Goal: Task Accomplishment & Management: Manage account settings

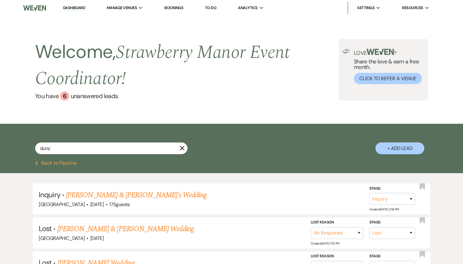
select select "8"
select select "5"
select select "8"
select select "5"
select select "8"
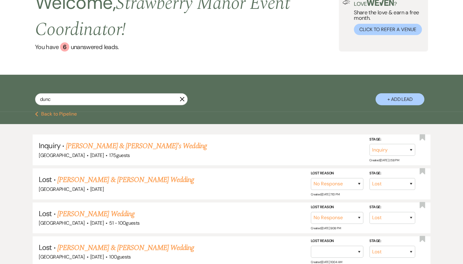
scroll to position [49, 0]
click at [183, 98] on icon "X" at bounding box center [182, 99] width 5 height 5
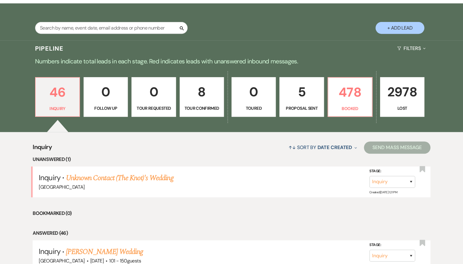
scroll to position [146, 0]
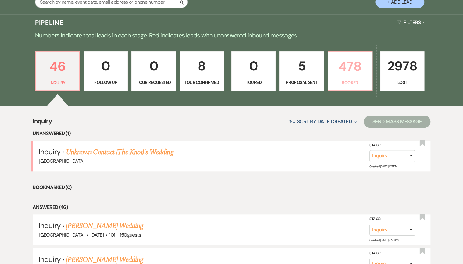
click at [362, 70] on p "478" at bounding box center [350, 66] width 36 height 20
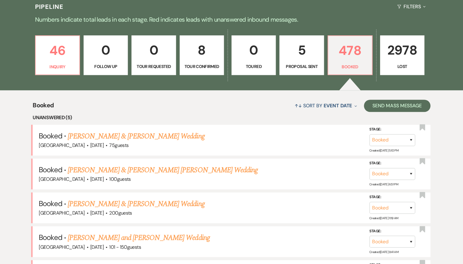
scroll to position [98, 0]
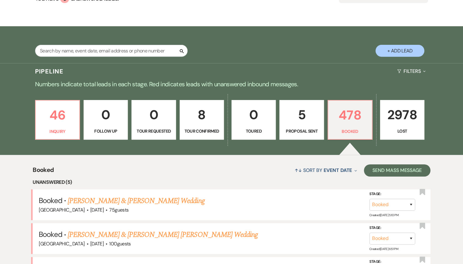
click at [306, 120] on p "5" at bounding box center [301, 115] width 36 height 20
select select "6"
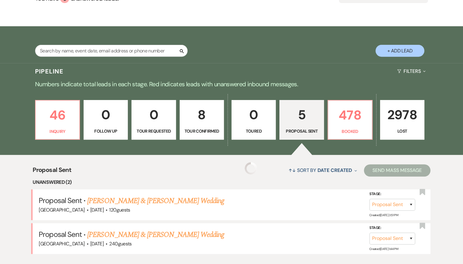
select select "6"
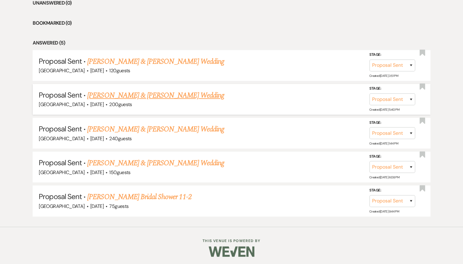
scroll to position [278, 0]
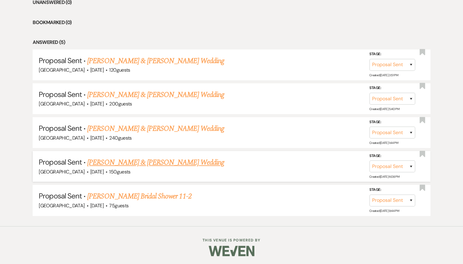
click at [133, 162] on link "[PERSON_NAME] & [PERSON_NAME] Wedding" at bounding box center [155, 162] width 137 height 11
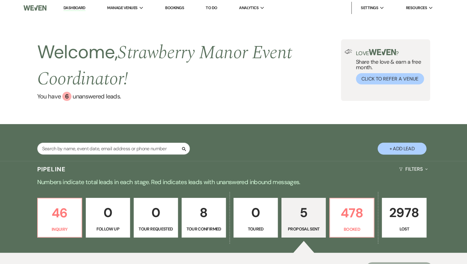
select select "6"
select select "5"
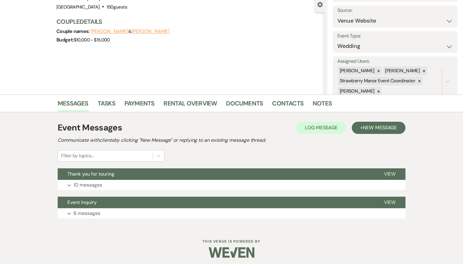
scroll to position [61, 0]
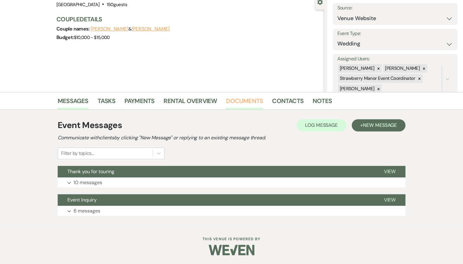
click at [249, 100] on link "Documents" at bounding box center [244, 102] width 37 height 13
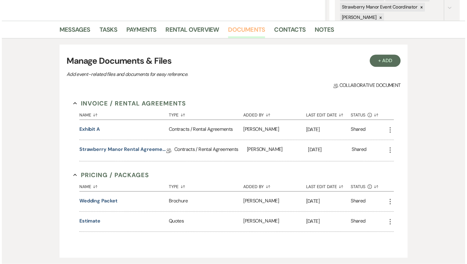
scroll to position [134, 0]
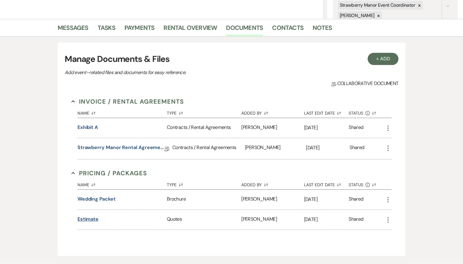
click at [86, 220] on button "Estimate" at bounding box center [87, 219] width 21 height 7
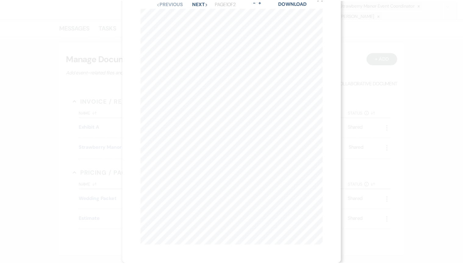
scroll to position [0, 0]
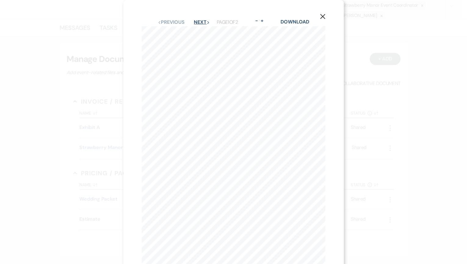
click at [194, 22] on button "Next Next" at bounding box center [202, 22] width 16 height 5
click at [325, 16] on icon "X" at bounding box center [322, 16] width 5 height 5
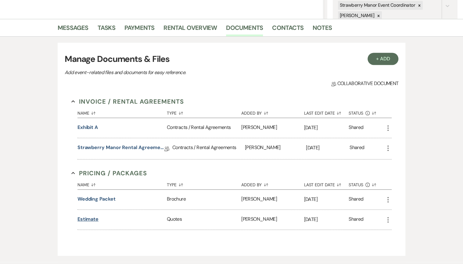
click at [84, 220] on button "Estimate" at bounding box center [87, 219] width 21 height 7
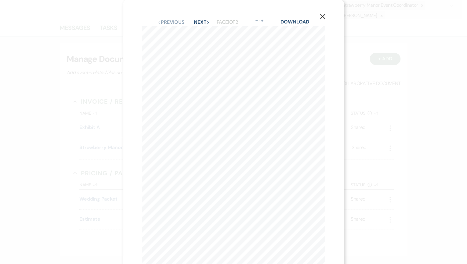
click at [322, 16] on icon "X" at bounding box center [322, 16] width 5 height 5
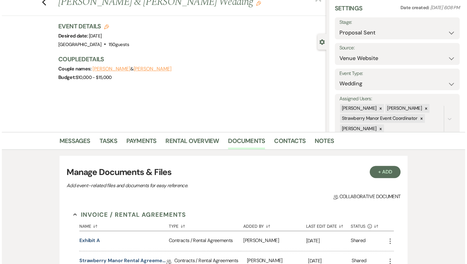
scroll to position [12, 0]
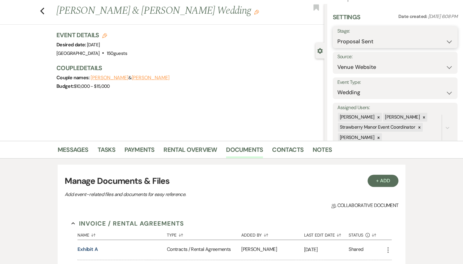
click at [371, 40] on select "Inquiry Follow Up Tour Requested Tour Confirmed Toured Proposal Sent Booked Lost" at bounding box center [395, 42] width 116 height 12
select select "7"
click at [337, 36] on select "Inquiry Follow Up Tour Requested Tour Confirmed Toured Proposal Sent Booked Lost" at bounding box center [395, 42] width 116 height 12
click at [439, 41] on button "Save" at bounding box center [445, 37] width 26 height 12
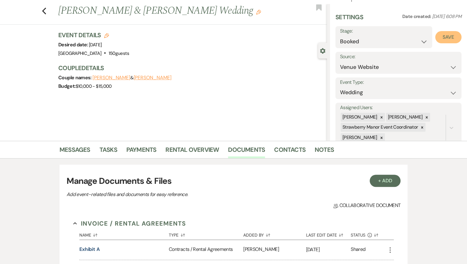
select select "1"
select select "597"
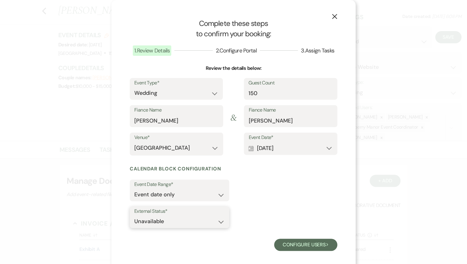
click at [148, 216] on select "Available Unavailable" at bounding box center [179, 222] width 90 height 12
select select "true"
click at [134, 216] on select "Available Unavailable" at bounding box center [179, 222] width 90 height 12
click at [325, 248] on button "Configure users Next" at bounding box center [305, 245] width 63 height 12
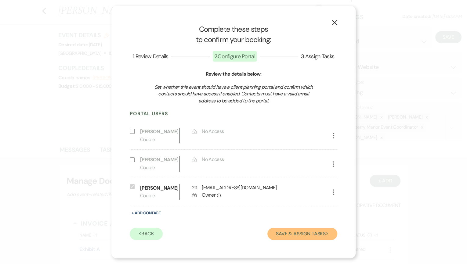
click at [313, 230] on button "Save & Assign Tasks Next" at bounding box center [302, 234] width 70 height 12
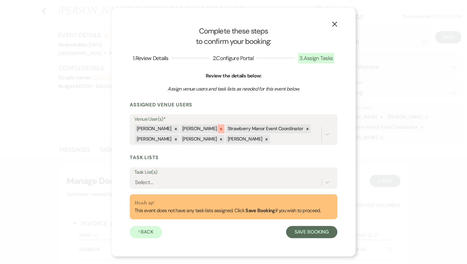
click at [219, 128] on icon at bounding box center [221, 129] width 4 height 4
click at [305, 129] on icon at bounding box center [307, 129] width 4 height 4
click at [174, 137] on icon at bounding box center [176, 139] width 4 height 4
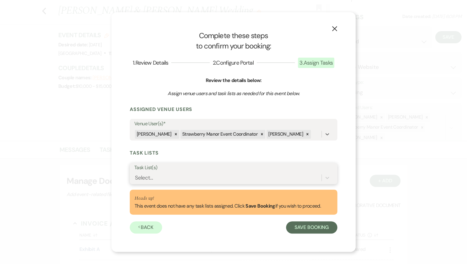
click at [147, 178] on div "Select..." at bounding box center [144, 178] width 18 height 8
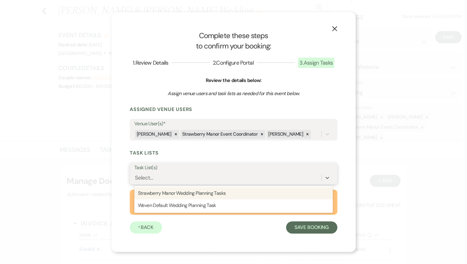
click at [152, 195] on div "Strawberry Manor Wedding Planning Tasks" at bounding box center [233, 193] width 198 height 12
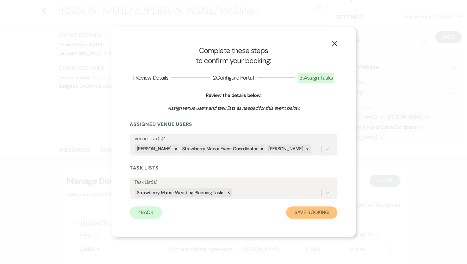
click at [330, 212] on button "Save Booking" at bounding box center [311, 212] width 51 height 12
select select "14"
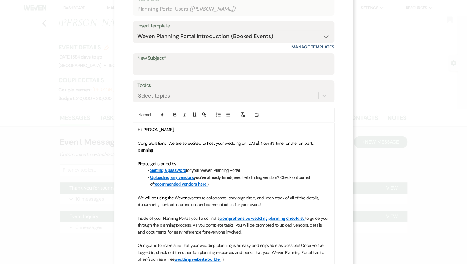
scroll to position [20, 0]
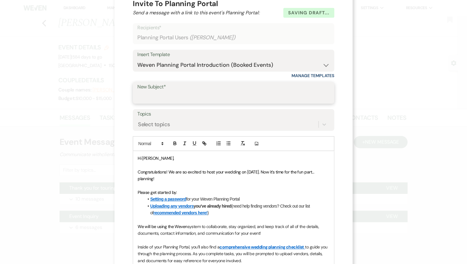
click at [141, 96] on input "New Subject*" at bounding box center [233, 97] width 192 height 12
type input "Strawberry Manor Client Portal"
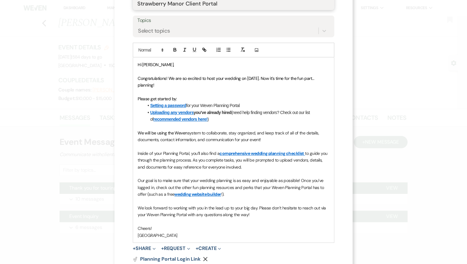
scroll to position [118, 0]
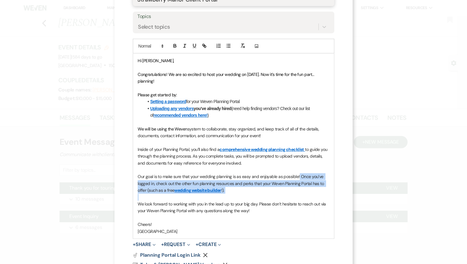
drag, startPoint x: 214, startPoint y: 189, endPoint x: 296, endPoint y: 173, distance: 84.2
click at [296, 173] on div "Hi [PERSON_NAME], Congratulations! We are so excited to host your wedding on [D…" at bounding box center [233, 146] width 201 height 185
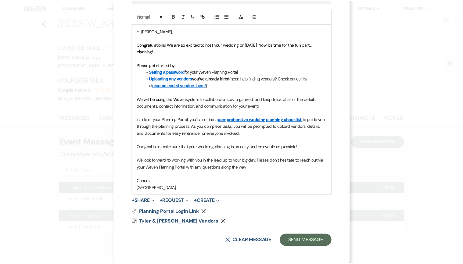
scroll to position [148, 0]
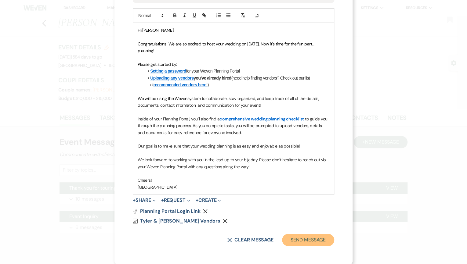
click at [303, 239] on button "Send Message" at bounding box center [308, 240] width 52 height 12
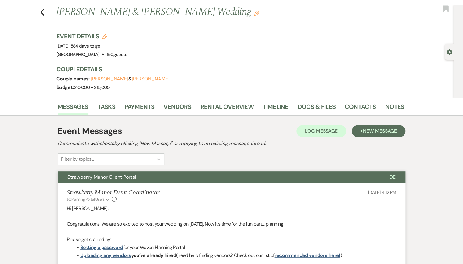
scroll to position [0, 0]
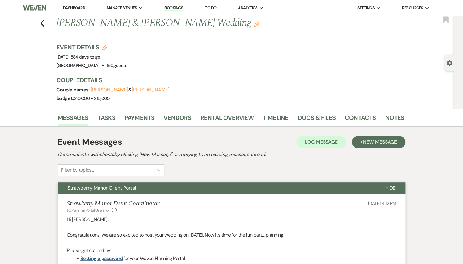
click at [450, 63] on use "button" at bounding box center [449, 62] width 5 height 5
select select "5"
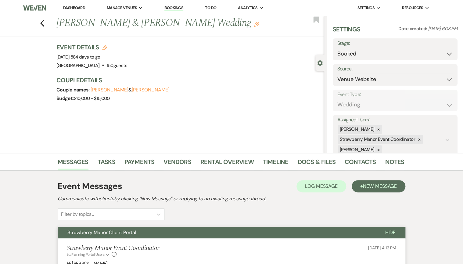
click at [200, 89] on div "Couple names: [PERSON_NAME] & [PERSON_NAME]" at bounding box center [187, 90] width 262 height 9
click at [82, 7] on link "Dashboard" at bounding box center [74, 7] width 22 height 5
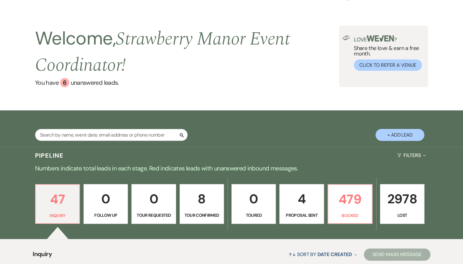
scroll to position [24, 0]
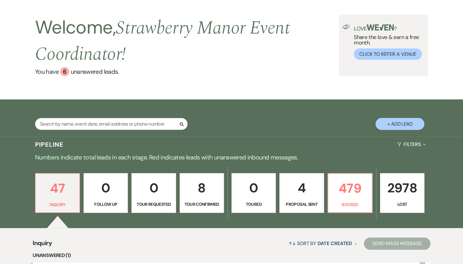
click at [314, 221] on div "47 Inquiry 0 Follow Up 0 Tour Requested 8 Tour Confirmed 0 Toured 4 Proposal Se…" at bounding box center [231, 197] width 439 height 62
click at [315, 202] on p "Proposal Sent" at bounding box center [301, 204] width 36 height 7
select select "6"
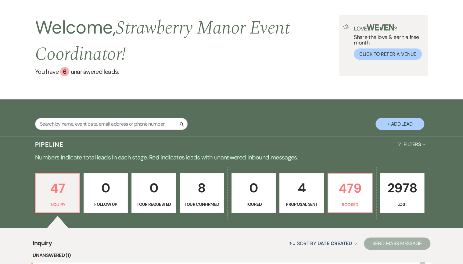
select select "6"
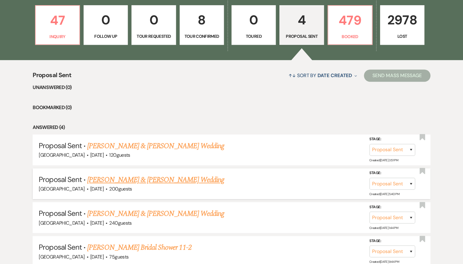
scroll to position [195, 0]
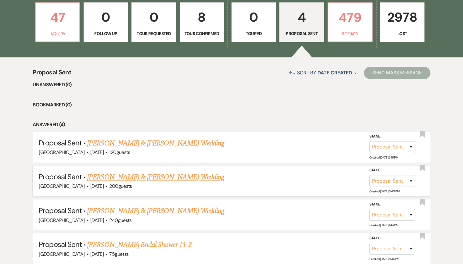
click at [134, 176] on link "[PERSON_NAME] & [PERSON_NAME] Wedding" at bounding box center [155, 177] width 137 height 11
select select "6"
select select "5"
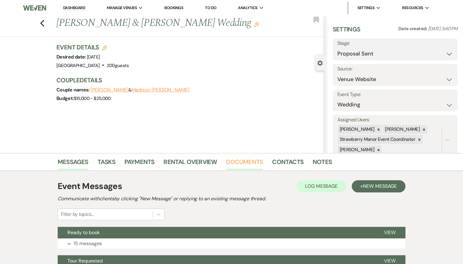
click at [246, 160] on link "Documents" at bounding box center [244, 163] width 37 height 13
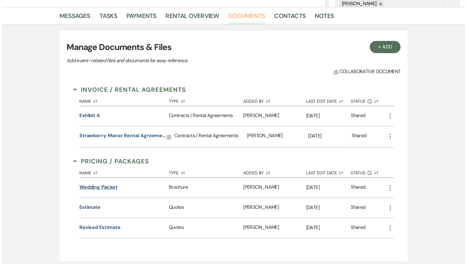
scroll to position [146, 0]
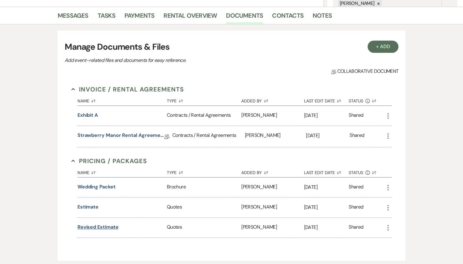
click at [90, 228] on button "Revised estimate" at bounding box center [97, 227] width 41 height 7
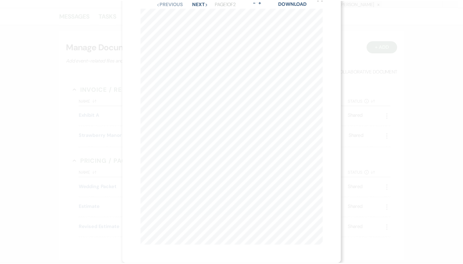
scroll to position [0, 0]
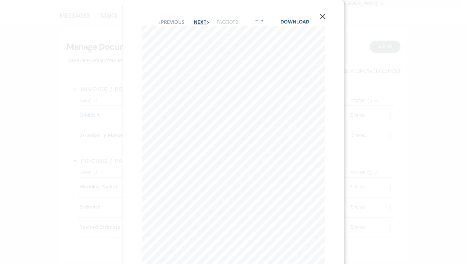
click at [194, 23] on button "Next Next" at bounding box center [202, 22] width 16 height 5
click at [318, 17] on button "X" at bounding box center [322, 16] width 9 height 11
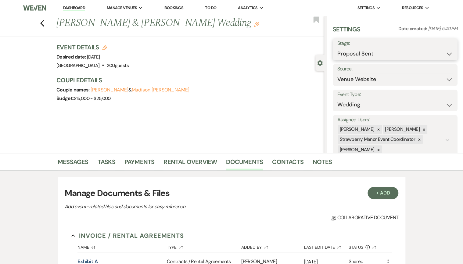
click at [347, 56] on select "Inquiry Follow Up Tour Requested Tour Confirmed Toured Proposal Sent Booked Lost" at bounding box center [395, 54] width 116 height 12
select select "7"
click at [337, 48] on select "Inquiry Follow Up Tour Requested Tour Confirmed Toured Proposal Sent Booked Lost" at bounding box center [395, 54] width 116 height 12
click at [434, 52] on button "Save" at bounding box center [445, 49] width 26 height 12
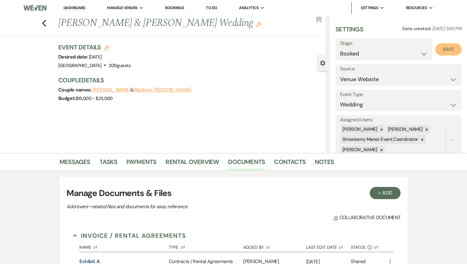
select select "1"
select select "597"
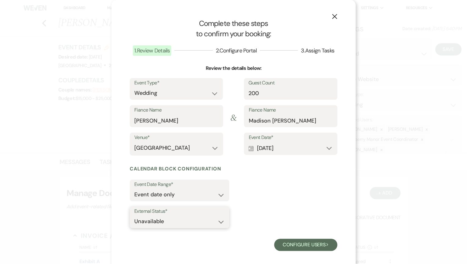
click at [175, 224] on select "Available Unavailable" at bounding box center [179, 222] width 90 height 12
select select "true"
click at [134, 216] on select "Available Unavailable" at bounding box center [179, 222] width 90 height 12
click at [315, 242] on button "Configure users Next" at bounding box center [305, 245] width 63 height 12
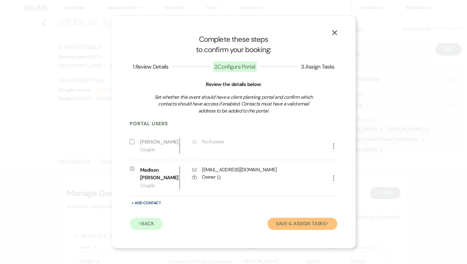
click at [303, 223] on button "Save & Assign Tasks Next" at bounding box center [302, 224] width 70 height 12
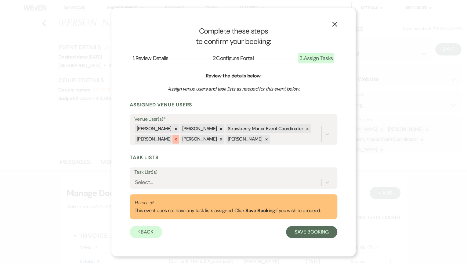
click at [174, 139] on icon at bounding box center [175, 139] width 2 height 2
click at [220, 128] on icon at bounding box center [221, 129] width 2 height 2
click at [260, 129] on icon at bounding box center [262, 129] width 4 height 4
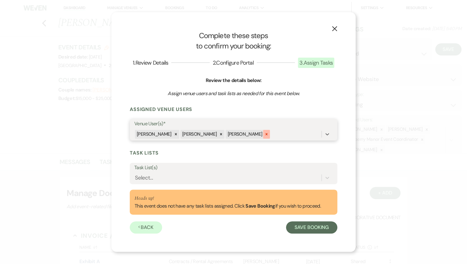
click at [264, 134] on icon at bounding box center [266, 134] width 4 height 4
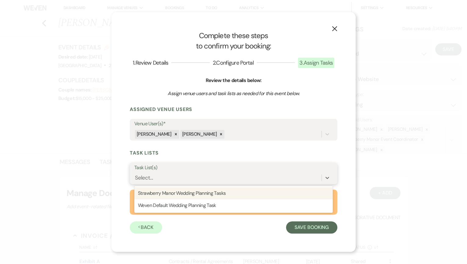
click at [172, 173] on div "Select..." at bounding box center [227, 178] width 187 height 11
click at [148, 192] on div "Strawberry Manor Wedding Planning Tasks" at bounding box center [233, 193] width 198 height 12
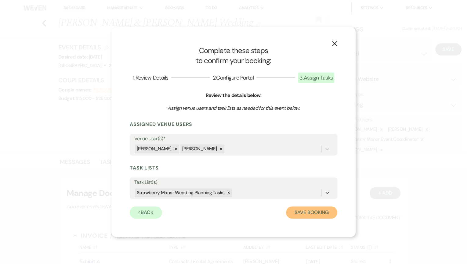
click at [322, 216] on button "Save Booking" at bounding box center [311, 212] width 51 height 12
select select "14"
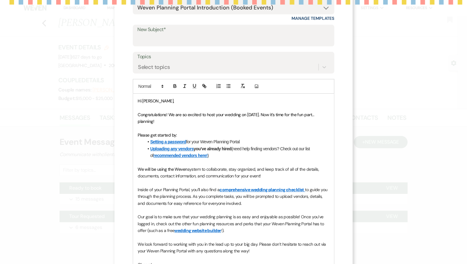
click at [145, 90] on span at bounding box center [150, 86] width 30 height 7
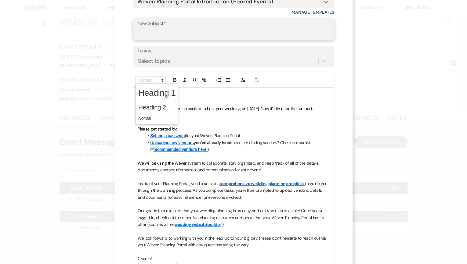
click at [150, 37] on input "New Subject*" at bounding box center [233, 34] width 192 height 12
type input "Strawberry Manor Client Portal"
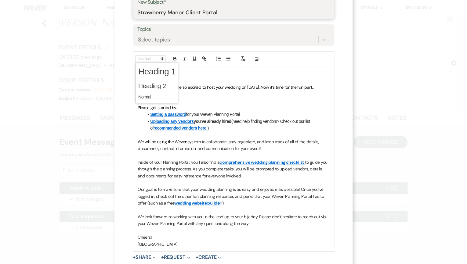
scroll to position [142, 0]
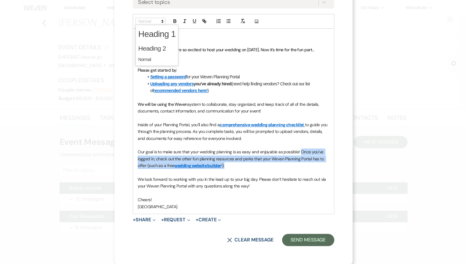
drag, startPoint x: 250, startPoint y: 164, endPoint x: 297, endPoint y: 148, distance: 49.0
click at [297, 149] on p "Our goal is to make sure that your wedding planning is as easy and enjoyable as…" at bounding box center [234, 159] width 192 height 20
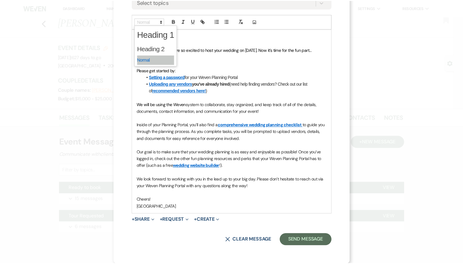
scroll to position [129, 0]
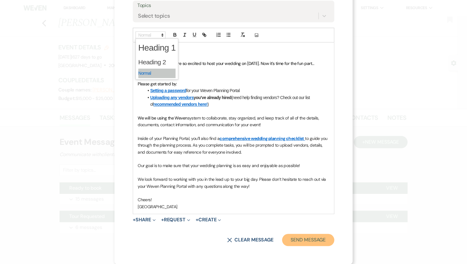
click at [293, 241] on button "Send Message" at bounding box center [308, 240] width 52 height 12
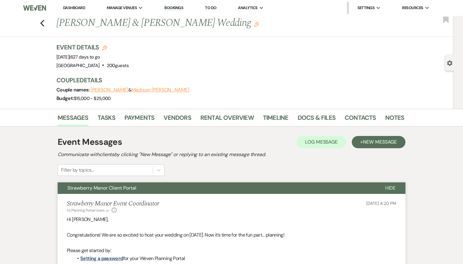
click at [73, 9] on li "Dashboard" at bounding box center [74, 8] width 28 height 12
click at [73, 7] on link "Dashboard" at bounding box center [74, 7] width 22 height 5
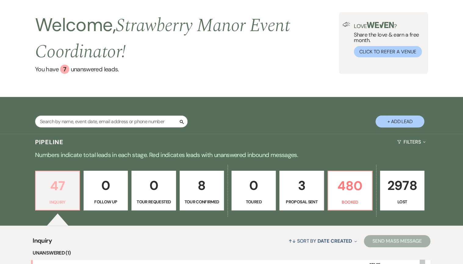
scroll to position [98, 0]
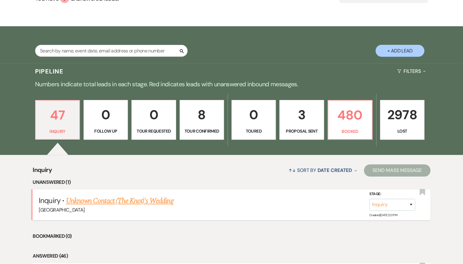
click at [141, 201] on link "Unknown Contact (The Knot)'s Wedding" at bounding box center [119, 200] width 107 height 11
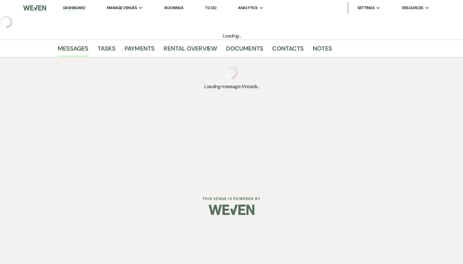
select select "2"
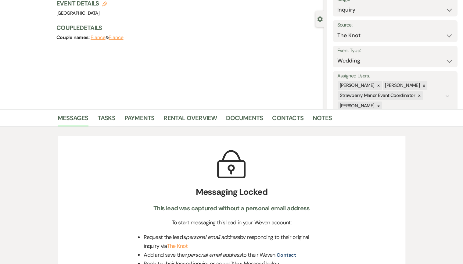
scroll to position [49, 0]
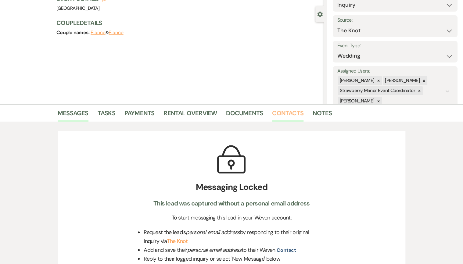
click at [292, 116] on link "Contacts" at bounding box center [287, 114] width 31 height 13
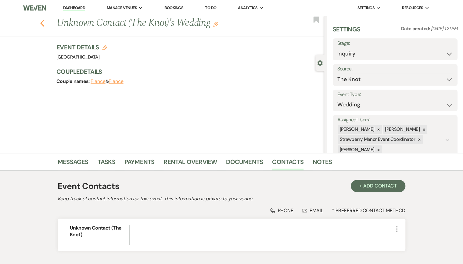
click at [43, 21] on icon "Previous" at bounding box center [42, 23] width 5 height 7
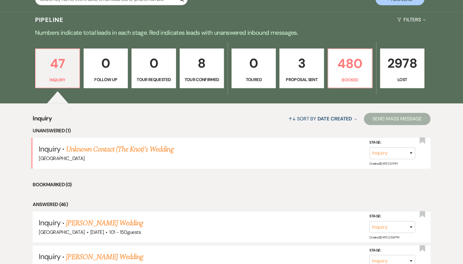
scroll to position [146, 0]
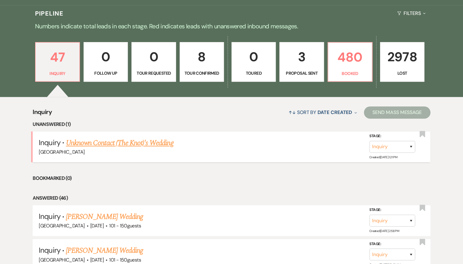
click at [88, 144] on link "Unknown Contact (The Knot)'s Wedding" at bounding box center [119, 143] width 107 height 11
select select "2"
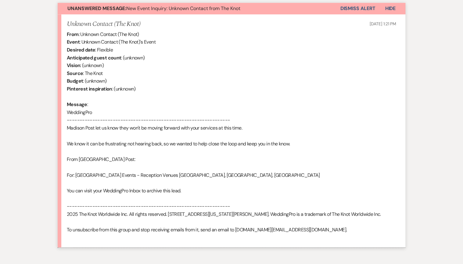
scroll to position [464, 0]
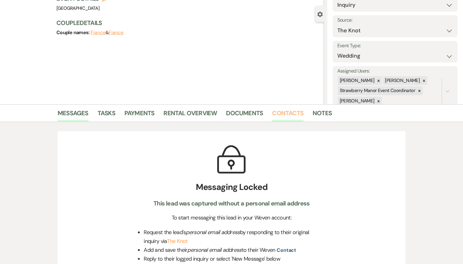
click at [281, 113] on link "Contacts" at bounding box center [287, 114] width 31 height 13
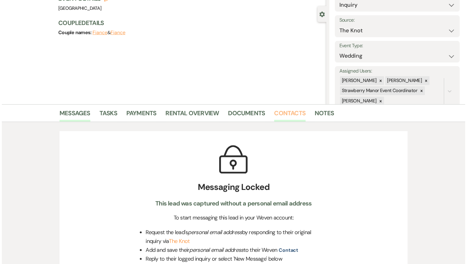
scroll to position [41, 0]
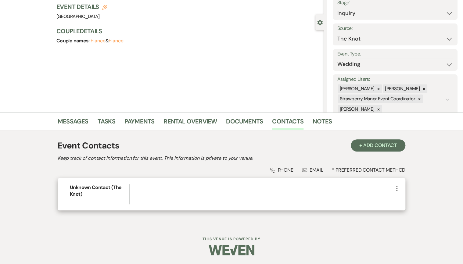
click at [396, 185] on icon "More" at bounding box center [396, 188] width 7 height 7
click at [410, 199] on button "Pencil Edit" at bounding box center [411, 200] width 36 height 10
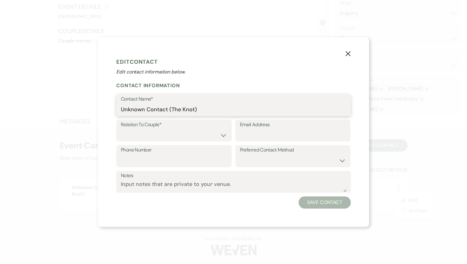
click at [210, 105] on input "Unknown Contact (The Knot)" at bounding box center [233, 110] width 225 height 12
drag, startPoint x: 206, startPoint y: 106, endPoint x: 110, endPoint y: 109, distance: 96.7
click at [110, 109] on div "X Edit Contact Edit contact information below. Contact Information Contact Name…" at bounding box center [233, 132] width 271 height 190
type input "Madison Post"
click at [165, 132] on select "Couple Planner Parent of Couple Family Member Friend Other" at bounding box center [174, 135] width 106 height 12
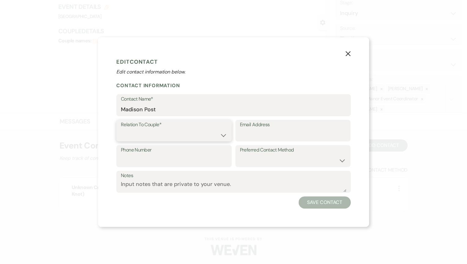
select select "1"
click at [121, 129] on select "Couple Planner Parent of Couple Family Member Friend Other" at bounding box center [174, 135] width 106 height 12
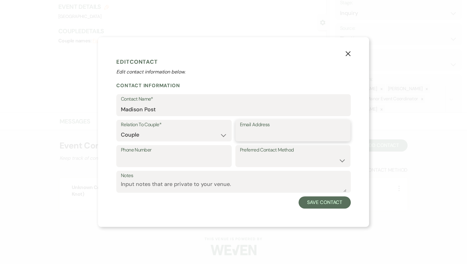
click at [263, 133] on input "Email Address" at bounding box center [293, 135] width 106 height 12
paste input "[EMAIL_ADDRESS][DOMAIN_NAME]"
type input "[EMAIL_ADDRESS][DOMAIN_NAME]"
click at [123, 156] on input "Phone Number" at bounding box center [174, 161] width 106 height 12
paste input "[PHONE_NUMBER]"
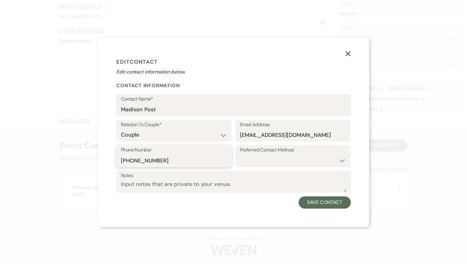
type input "[PHONE_NUMBER]"
click at [298, 155] on select "Email Phone Text" at bounding box center [293, 161] width 106 height 12
select select "email"
click at [240, 155] on select "Email Phone Text" at bounding box center [293, 161] width 106 height 12
click at [331, 208] on button "Save Contact" at bounding box center [324, 202] width 52 height 12
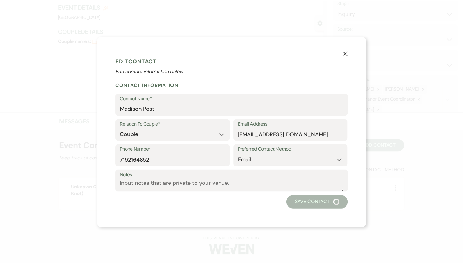
scroll to position [34, 0]
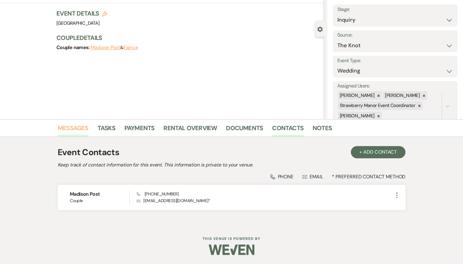
click at [68, 124] on link "Messages" at bounding box center [73, 129] width 31 height 13
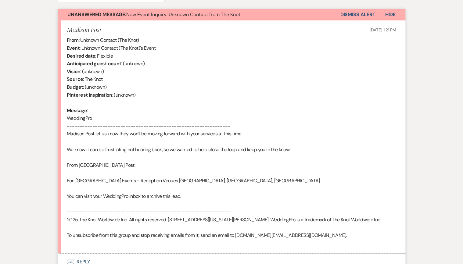
scroll to position [273, 0]
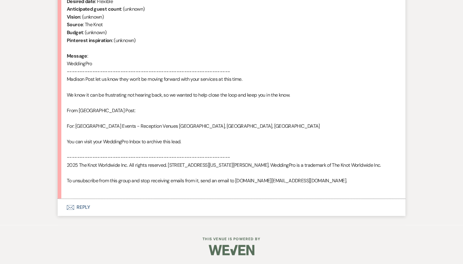
click at [84, 206] on button "Envelope Reply" at bounding box center [232, 207] width 348 height 17
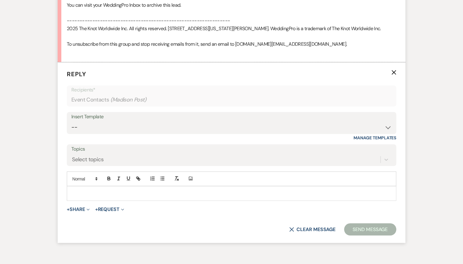
scroll to position [429, 0]
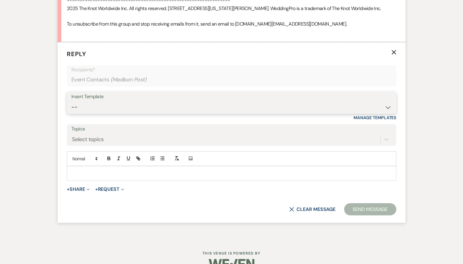
click at [92, 106] on select "-- Weven Planning Portal Introduction (Booked Events) Private Party Inquiry Res…" at bounding box center [231, 107] width 320 height 12
select select "5376"
click at [71, 101] on select "-- Weven Planning Portal Introduction (Booked Events) Private Party Inquiry Res…" at bounding box center [231, 107] width 320 height 12
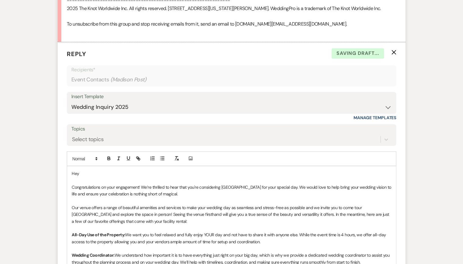
click at [90, 173] on p "Hey" at bounding box center [232, 173] width 320 height 7
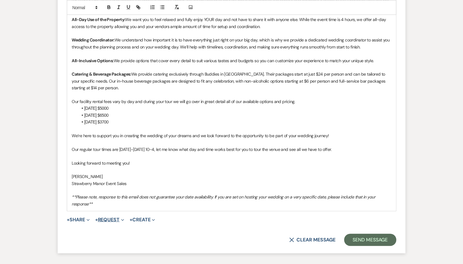
scroll to position [689, 0]
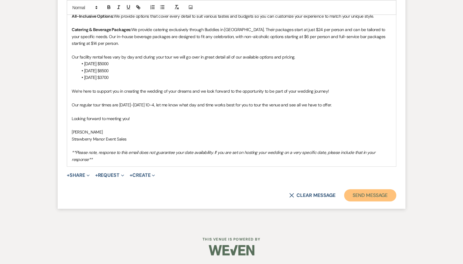
click at [378, 192] on button "Send Message" at bounding box center [370, 195] width 52 height 12
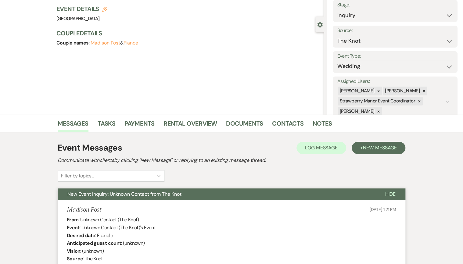
scroll to position [0, 0]
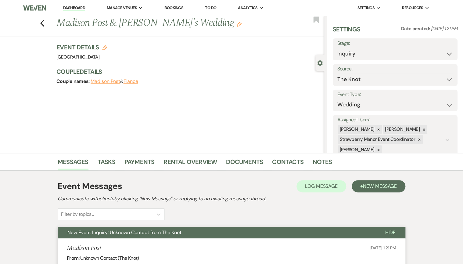
click at [78, 10] on link "Dashboard" at bounding box center [74, 8] width 22 height 6
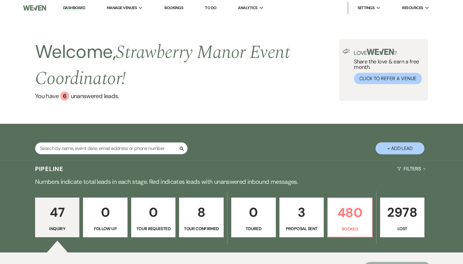
drag, startPoint x: 223, startPoint y: 123, endPoint x: 232, endPoint y: 126, distance: 9.1
click at [224, 123] on div "Welcome, [GEOGRAPHIC_DATA] Event Coordinator ! You have 6 unanswered lead s . L…" at bounding box center [231, 70] width 463 height 108
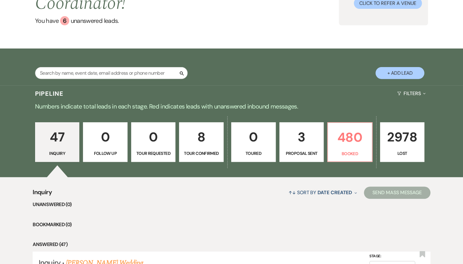
scroll to position [146, 0]
